Goal: Find specific page/section: Find specific page/section

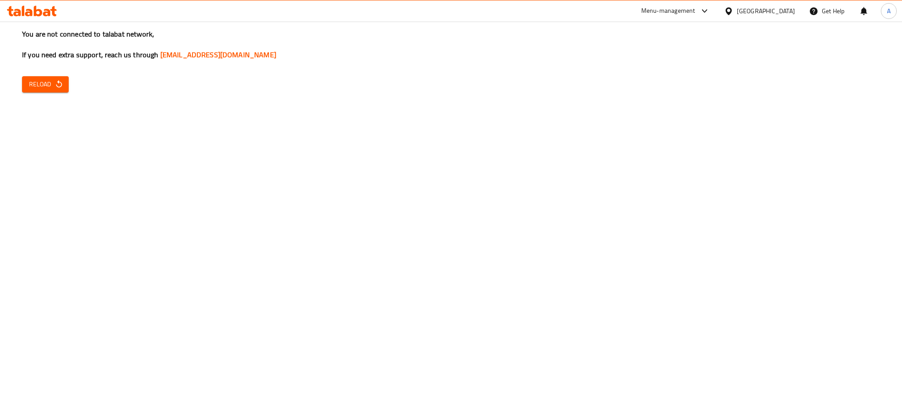
drag, startPoint x: 631, startPoint y: 397, endPoint x: 436, endPoint y: 411, distance: 196.1
click at [436, 408] on html "​ Menu-management [GEOGRAPHIC_DATA] Get Help A Edit Restaurant Branches Menus S…" at bounding box center [451, 204] width 902 height 408
click at [58, 83] on icon "button" at bounding box center [59, 83] width 6 height 7
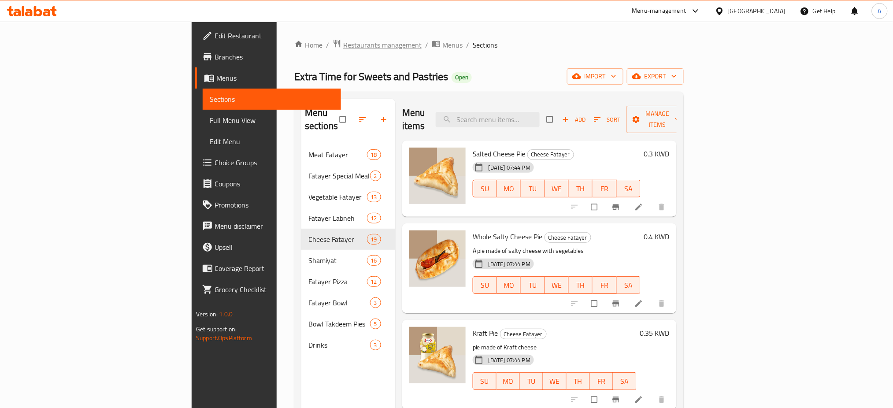
click at [343, 47] on span "Restaurants management" at bounding box center [382, 45] width 78 height 11
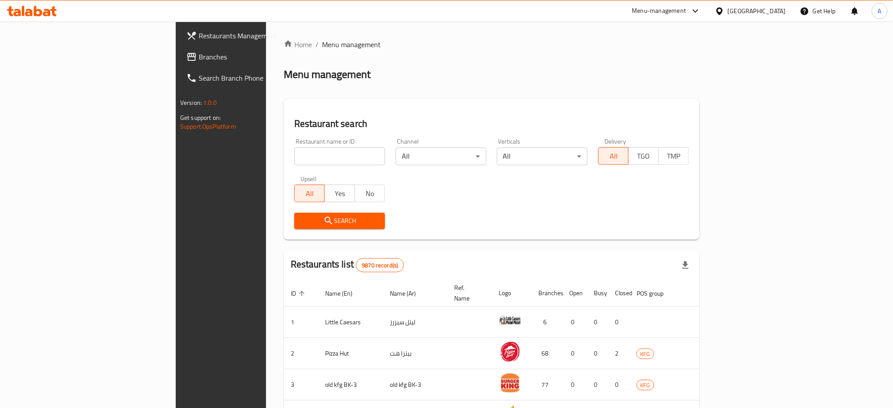
click at [294, 151] on input "search" at bounding box center [339, 157] width 91 height 18
type input "vitamin"
click at [294, 228] on button "Search" at bounding box center [339, 221] width 91 height 16
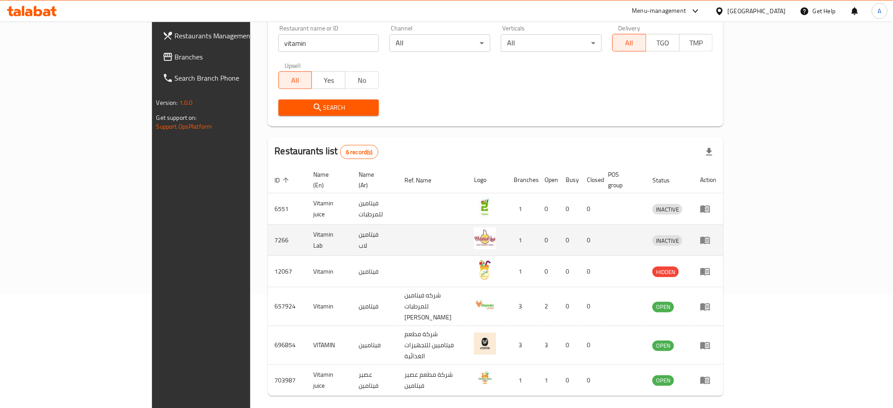
scroll to position [124, 0]
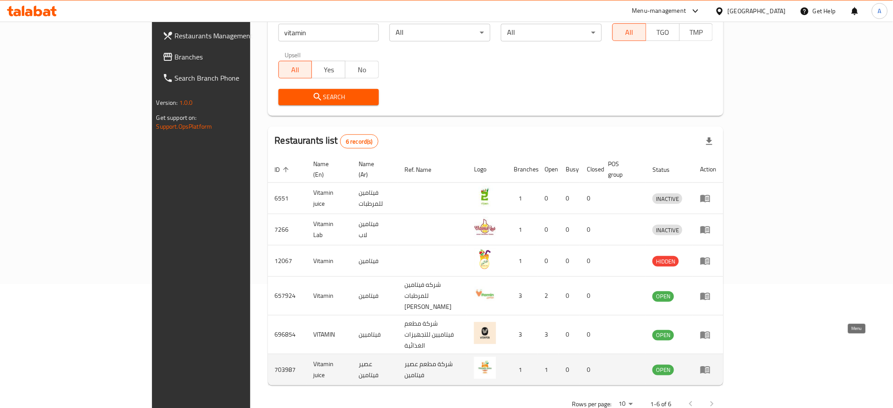
click at [716, 364] on link "enhanced table" at bounding box center [708, 369] width 16 height 11
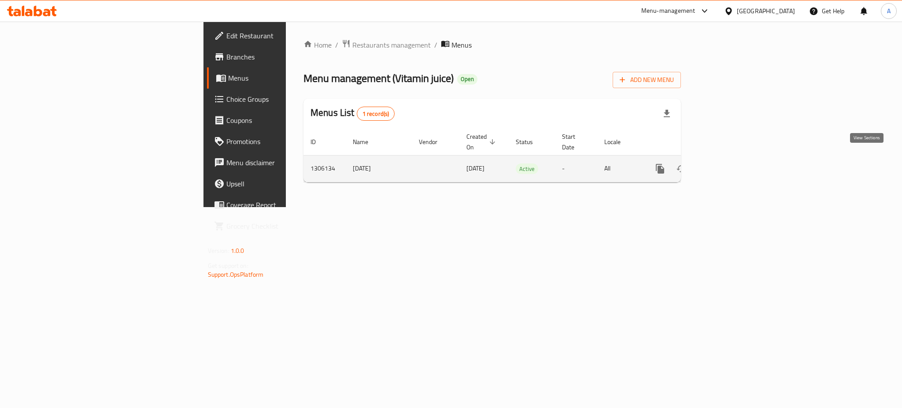
click at [735, 158] on link "enhanced table" at bounding box center [723, 168] width 21 height 21
